Goal: Transaction & Acquisition: Purchase product/service

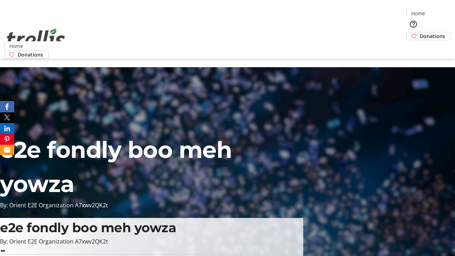
click at [420, 32] on span "Donations" at bounding box center [432, 35] width 25 height 7
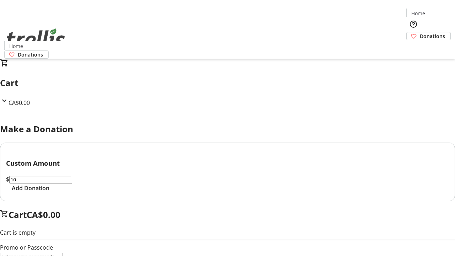
click at [49, 192] on span "Add Donation" at bounding box center [31, 188] width 38 height 9
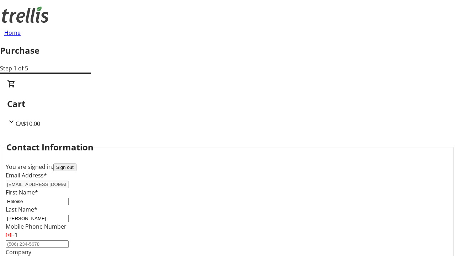
select select "BC"
select select "CA"
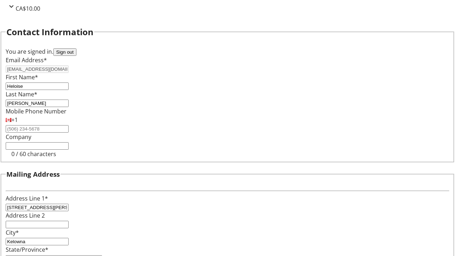
type input "V1Y 0C2"
